Goal: Book appointment/travel/reservation

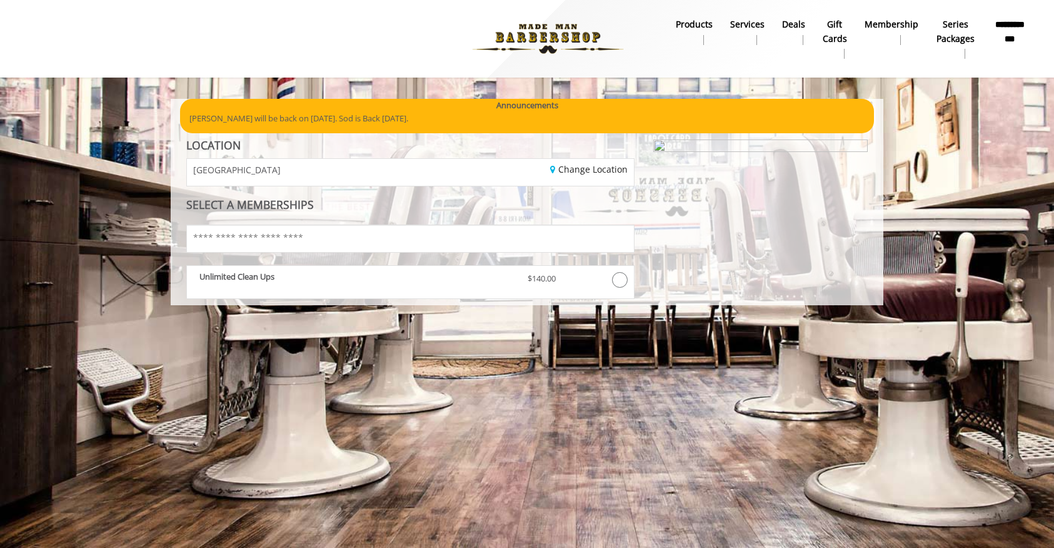
click at [544, 36] on img at bounding box center [548, 38] width 172 height 69
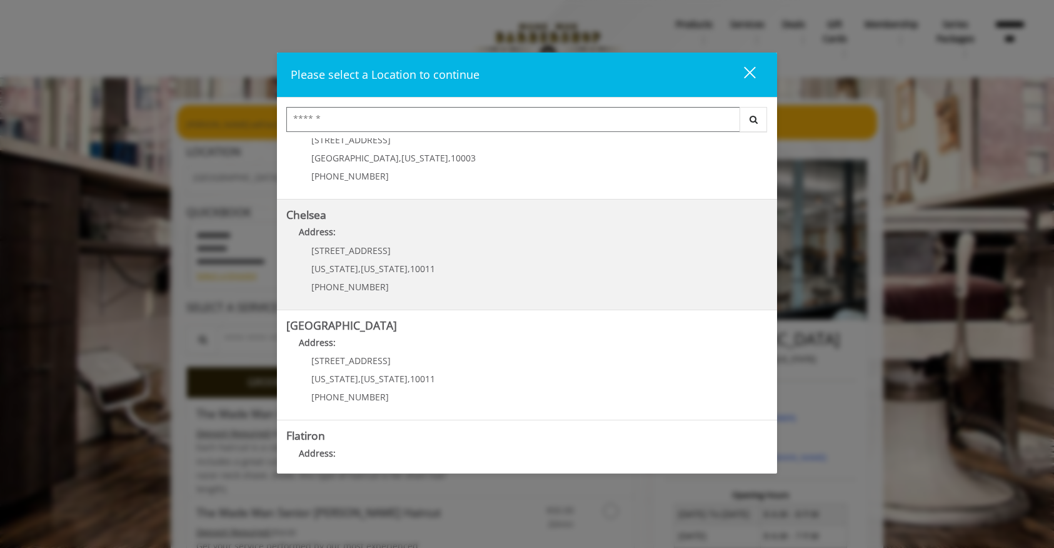
scroll to position [131, 0]
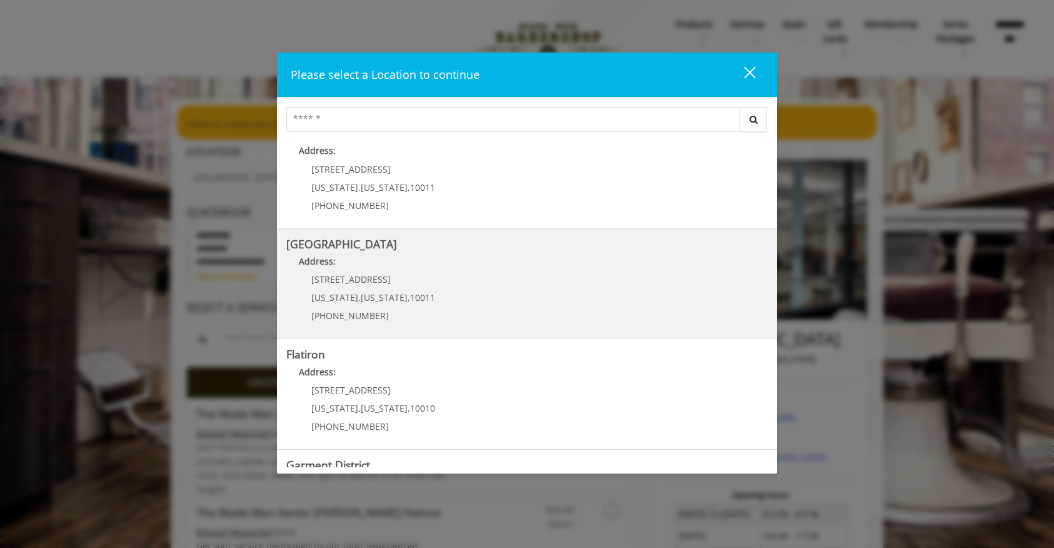
click at [336, 286] on div "267 W 15th St New York , New York , 10011 (646) 850-0041" at bounding box center [363, 302] width 155 height 54
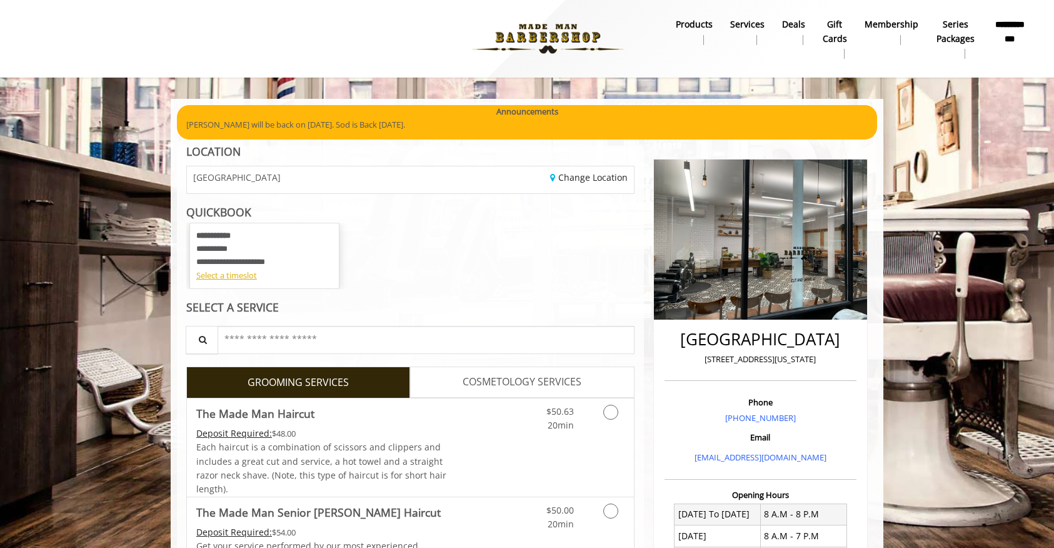
scroll to position [8, 0]
click at [221, 277] on div "Select a timeslot" at bounding box center [264, 275] width 136 height 13
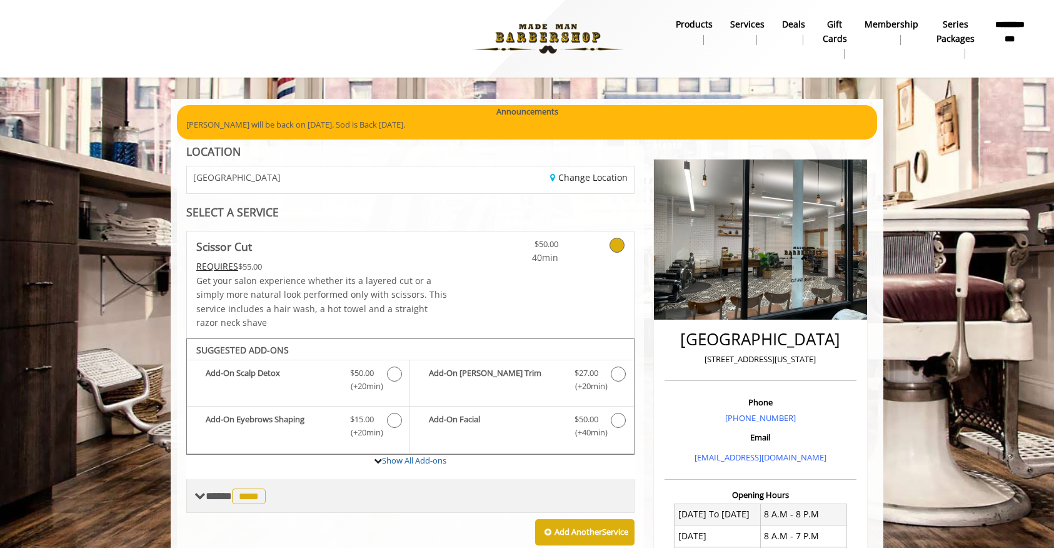
scroll to position [264, 0]
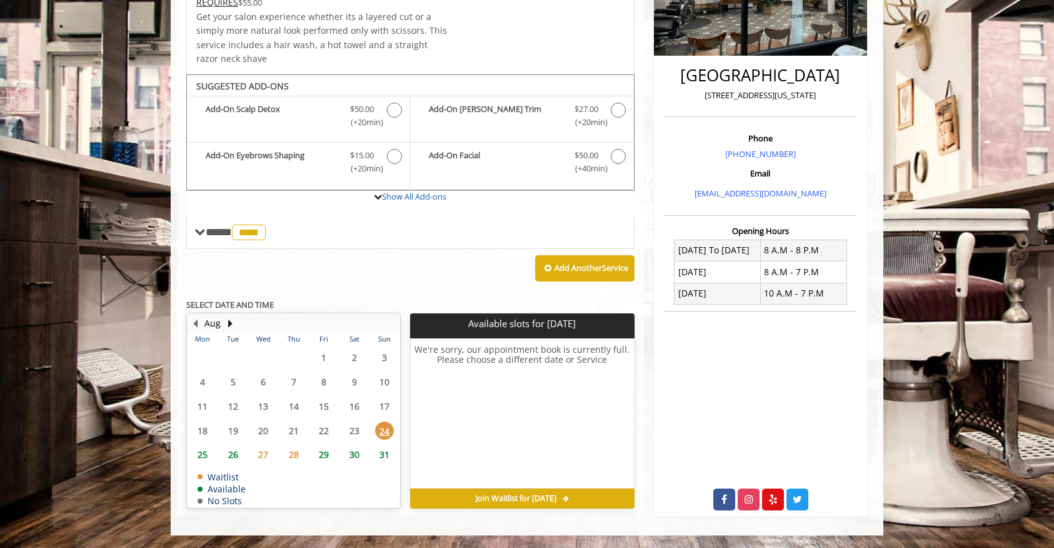
click at [512, 497] on span "Join Waitlist for [DATE]" at bounding box center [516, 498] width 81 height 10
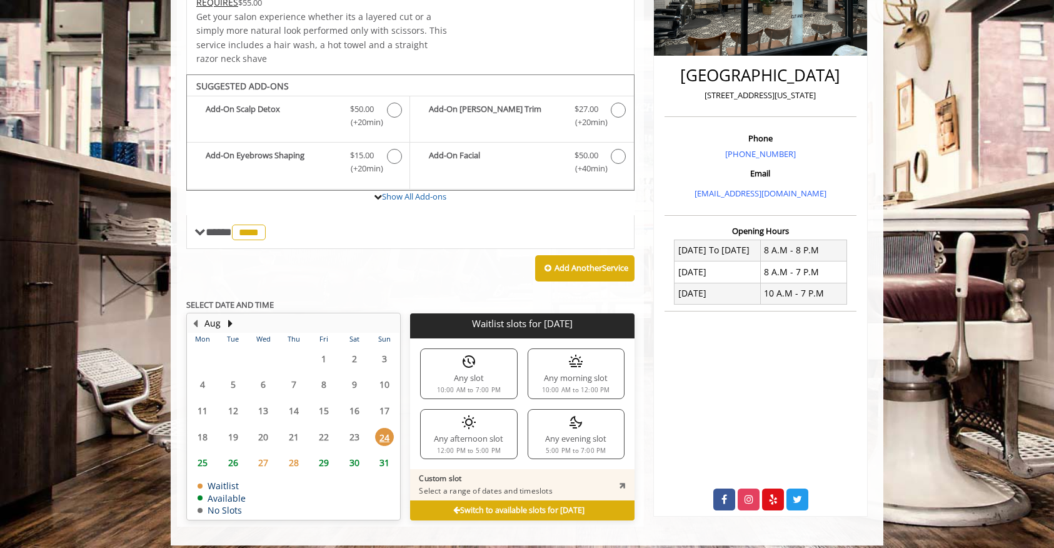
click at [479, 358] on div "Any slot 10:00 AM to 7:00 PM" at bounding box center [468, 373] width 97 height 50
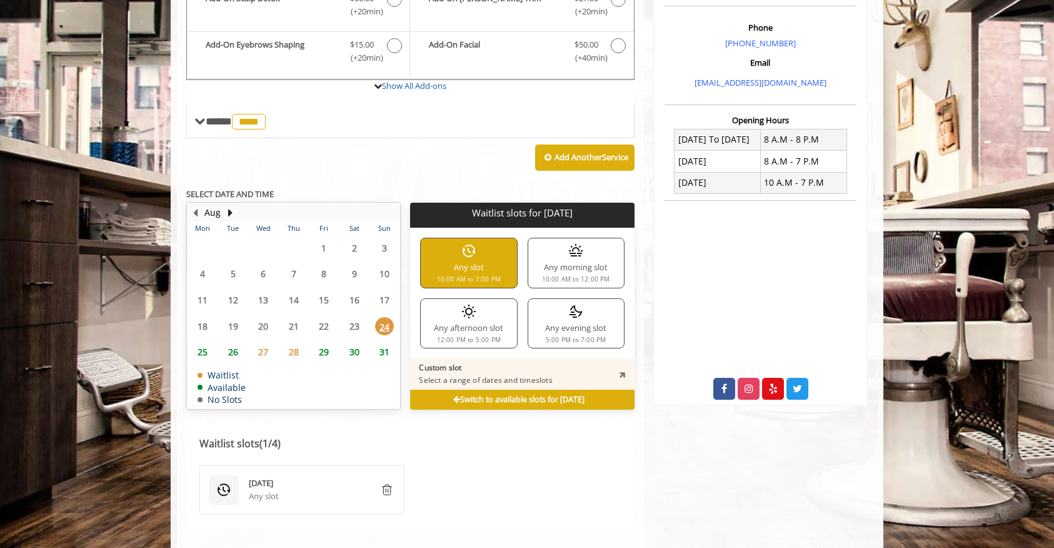
scroll to position [568, 0]
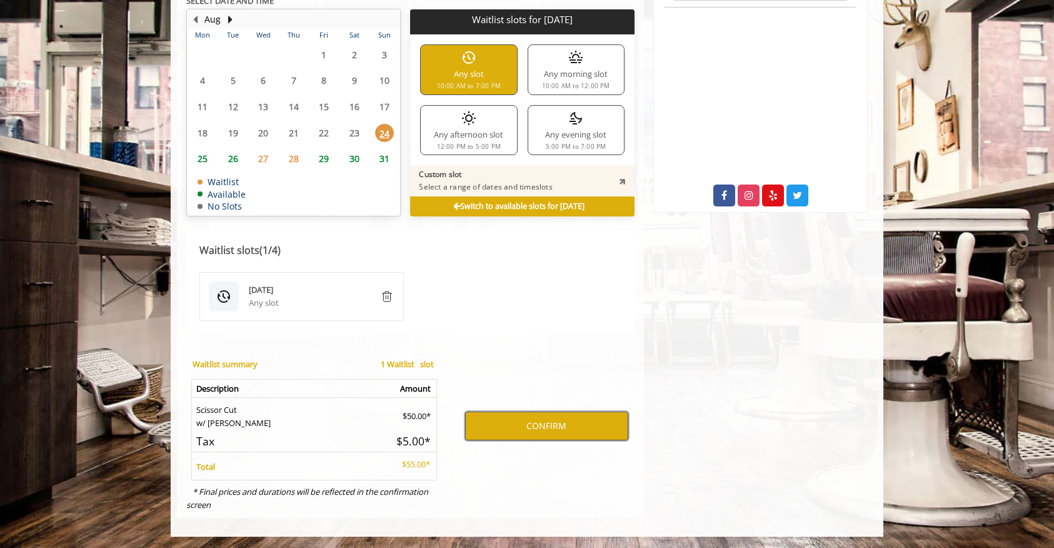
click at [530, 420] on button "CONFIRM" at bounding box center [546, 426] width 163 height 29
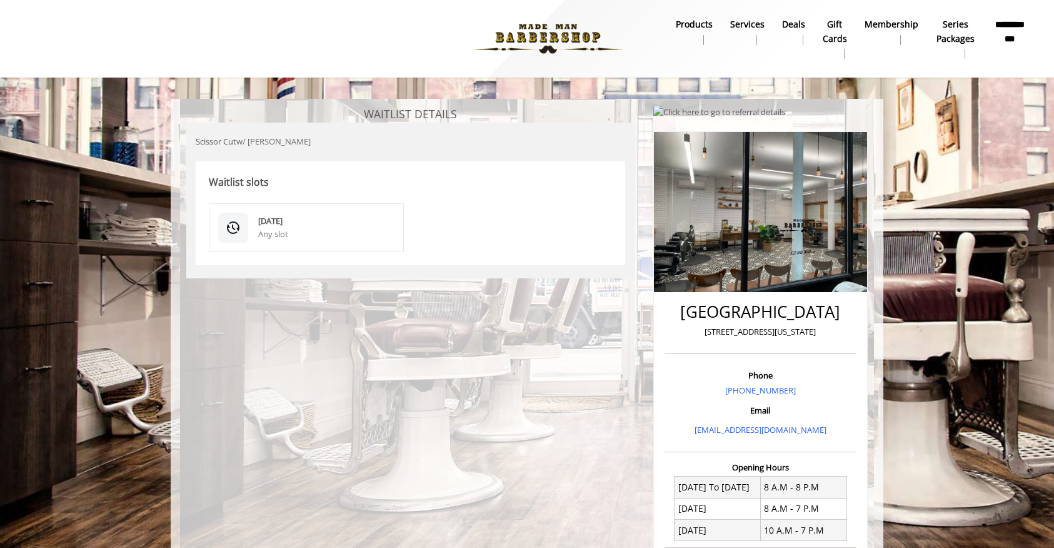
click at [308, 225] on div "[DATE]" at bounding box center [326, 221] width 136 height 13
